Goal: Understand process/instructions: Learn how to perform a task or action

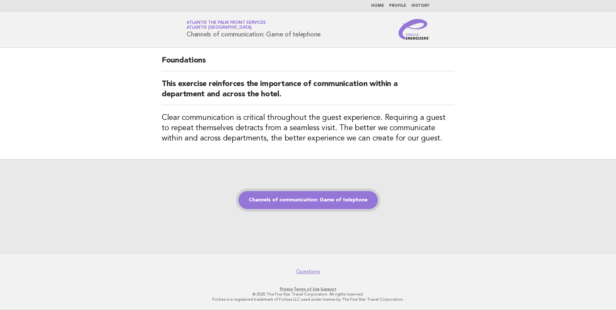
click at [320, 208] on link "Channels of communication: Game of telephone" at bounding box center [308, 200] width 140 height 18
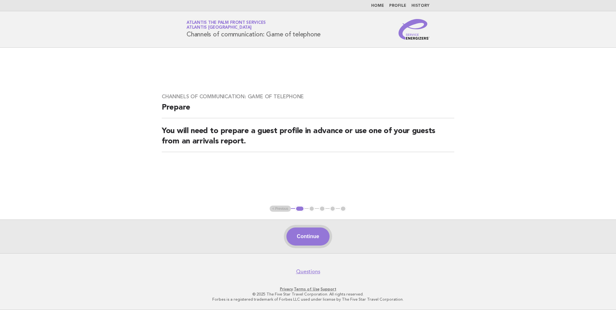
click at [304, 234] on button "Continue" at bounding box center [308, 237] width 43 height 18
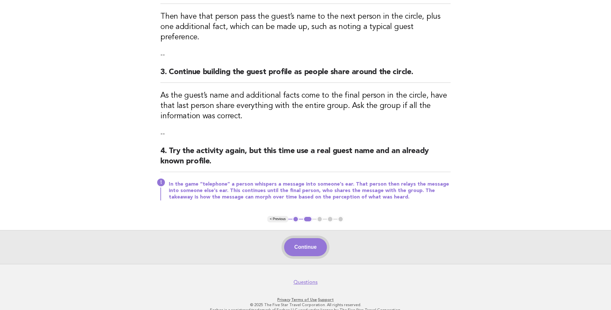
click at [307, 238] on button "Continue" at bounding box center [305, 247] width 43 height 18
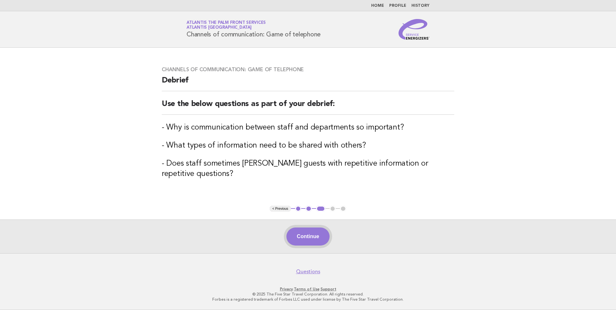
click at [310, 233] on button "Continue" at bounding box center [308, 237] width 43 height 18
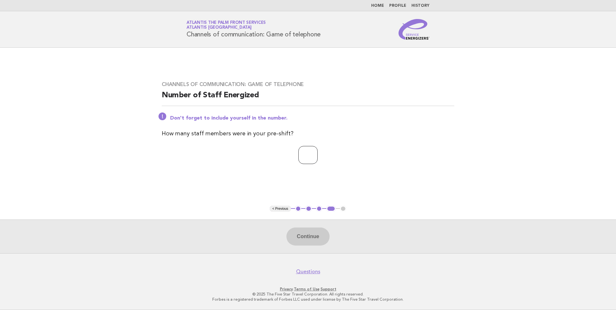
click at [309, 157] on input "number" at bounding box center [307, 155] width 19 height 18
type input "*"
click at [324, 230] on button "Continue" at bounding box center [308, 237] width 43 height 18
